Goal: Task Accomplishment & Management: Manage account settings

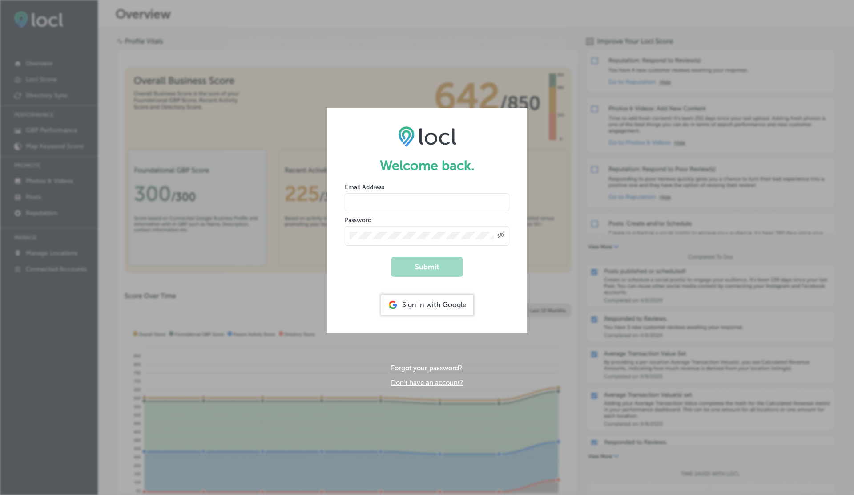
click at [364, 205] on input "email" at bounding box center [427, 202] width 165 height 18
type input "[EMAIL_ADDRESS][DOMAIN_NAME]"
click at [392, 257] on button "Submit" at bounding box center [427, 267] width 71 height 20
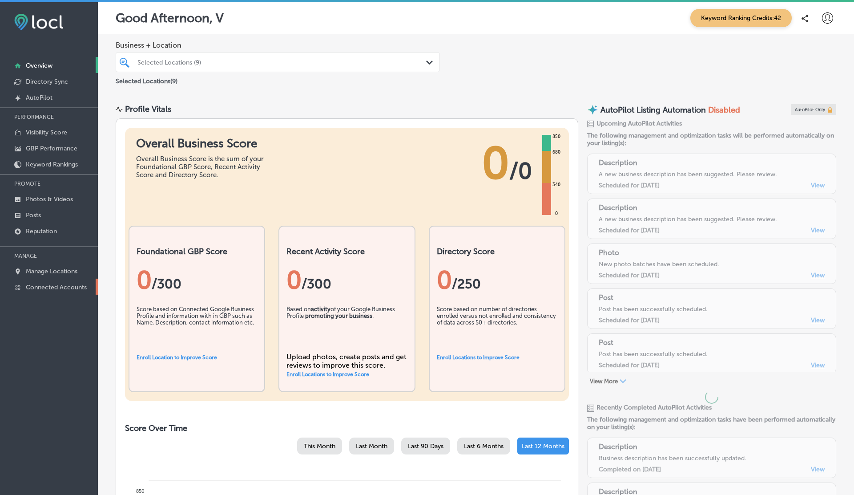
click at [62, 287] on p "Connected Accounts" at bounding box center [56, 287] width 61 height 8
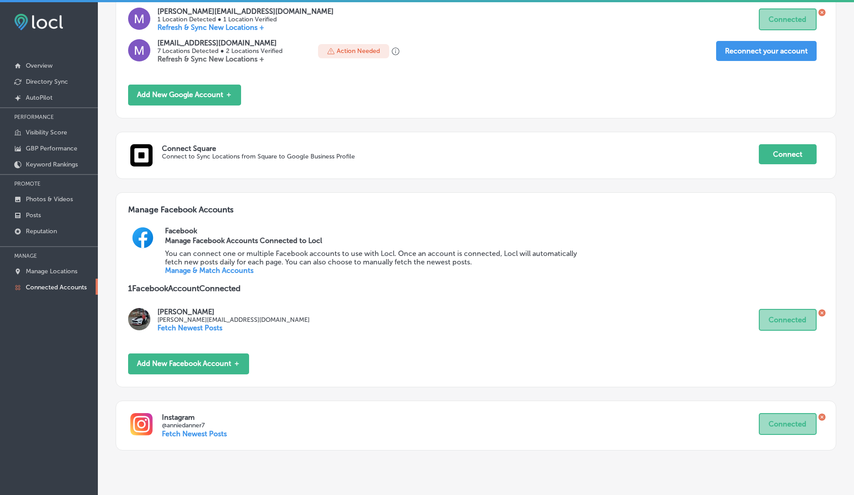
scroll to position [269, 0]
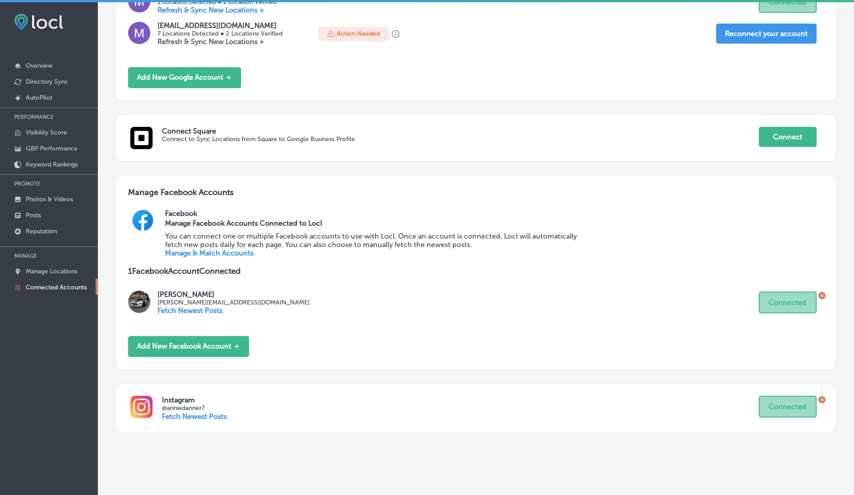
click at [191, 249] on link "Manage & Match Accounts" at bounding box center [209, 253] width 89 height 8
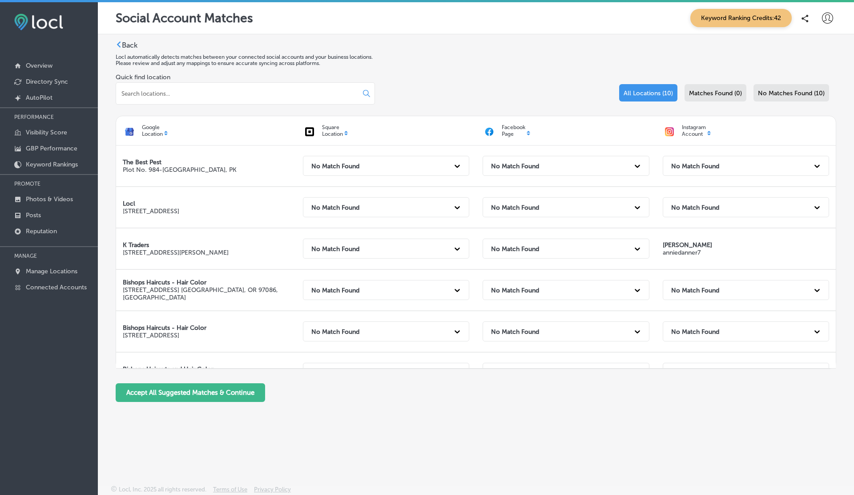
click at [826, 18] on icon at bounding box center [827, 17] width 11 height 11
click at [801, 53] on p "My Account" at bounding box center [815, 50] width 40 height 11
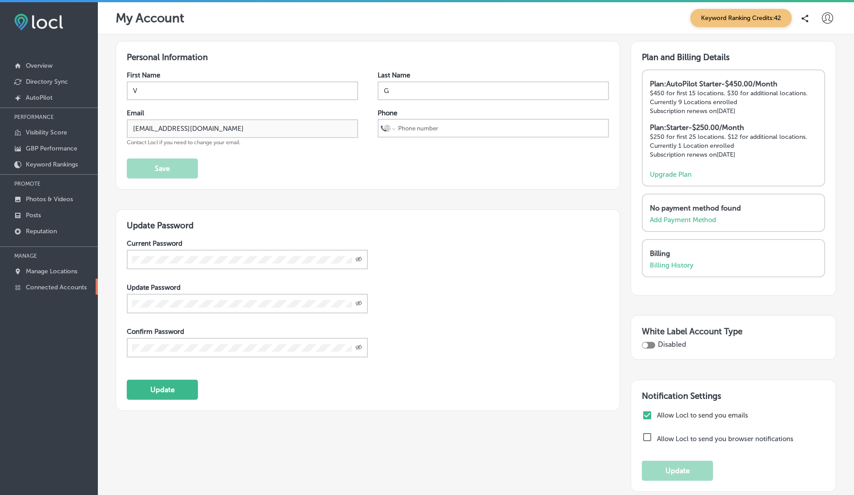
click at [60, 290] on link "Connected Accounts" at bounding box center [49, 287] width 98 height 16
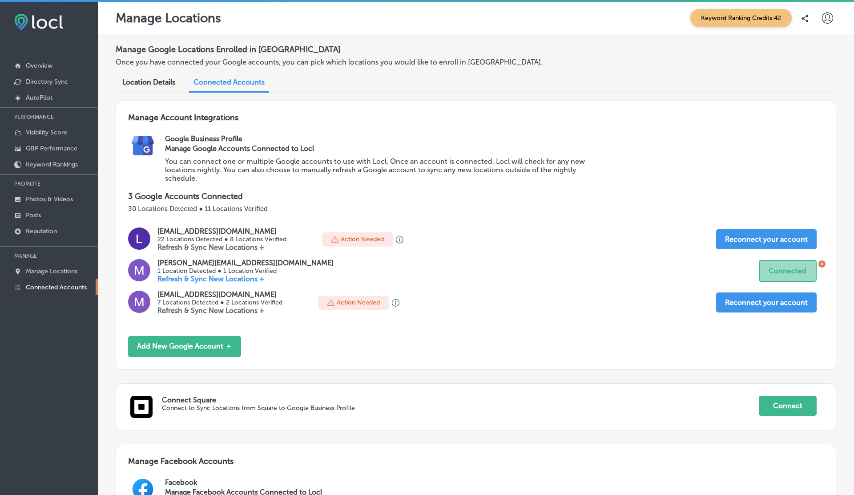
click at [825, 15] on icon at bounding box center [827, 17] width 11 height 11
click at [816, 93] on p "Log Out" at bounding box center [808, 95] width 27 height 11
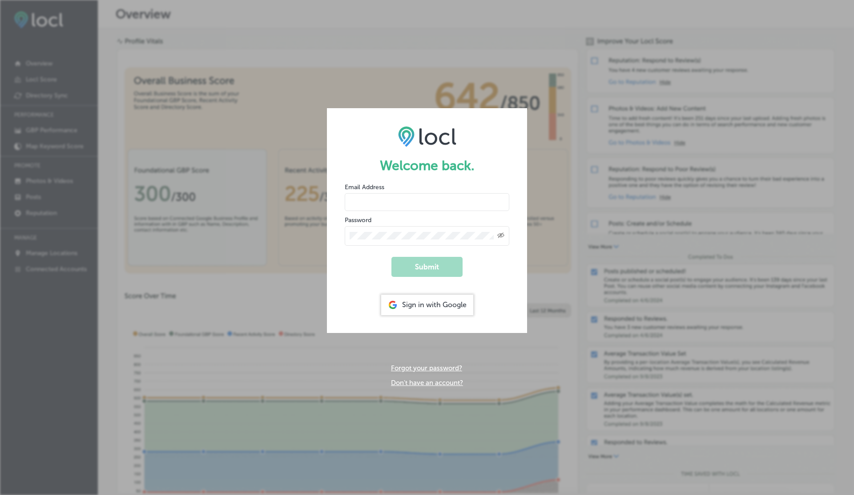
click at [370, 205] on input "email" at bounding box center [427, 202] width 165 height 18
type input "[EMAIL_ADDRESS][DOMAIN_NAME]"
click at [392, 257] on button "Submit" at bounding box center [427, 267] width 71 height 20
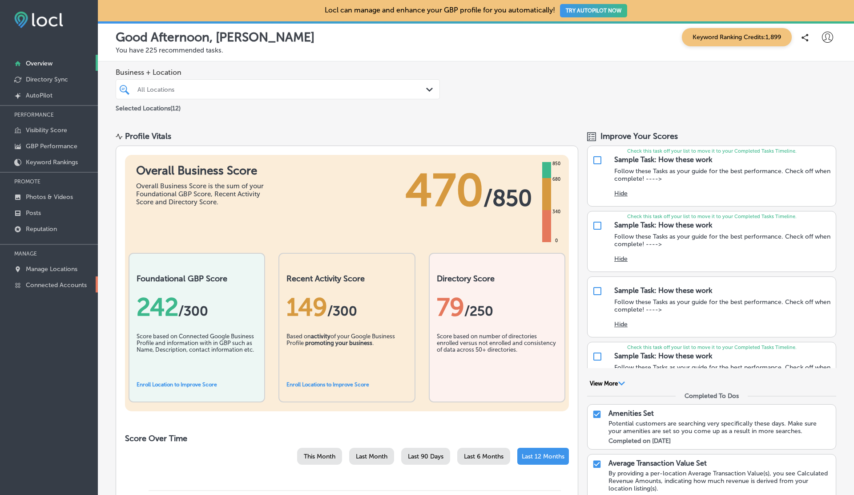
click at [65, 283] on p "Connected Accounts" at bounding box center [56, 285] width 61 height 8
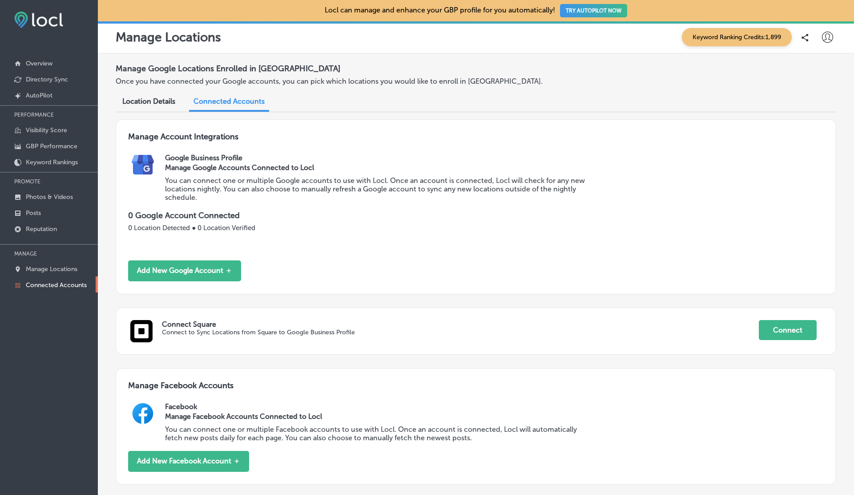
click at [65, 283] on p "Connected Accounts" at bounding box center [56, 285] width 61 height 8
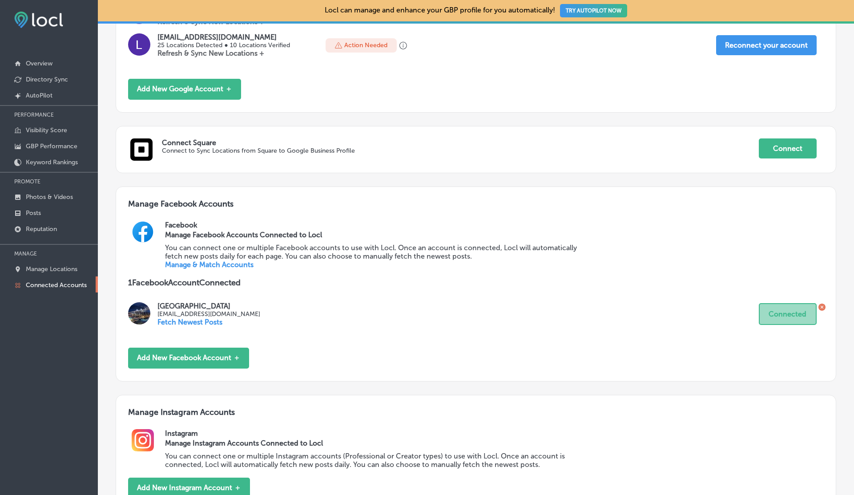
scroll to position [317, 0]
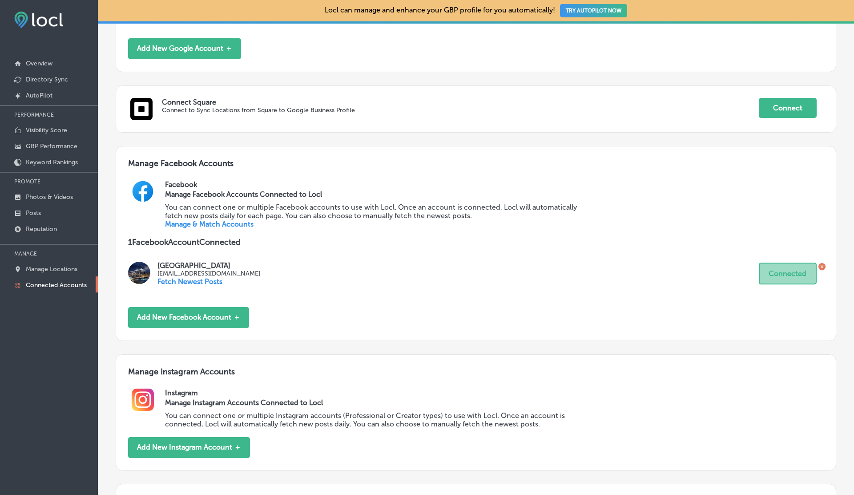
click at [222, 224] on link "Manage & Match Accounts" at bounding box center [209, 224] width 89 height 8
